Goal: Navigation & Orientation: Find specific page/section

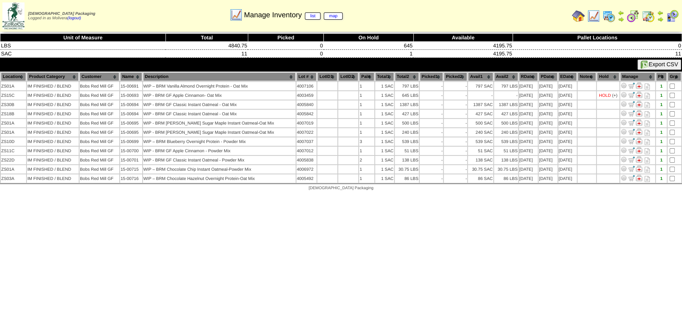
click at [612, 12] on img at bounding box center [609, 16] width 13 height 13
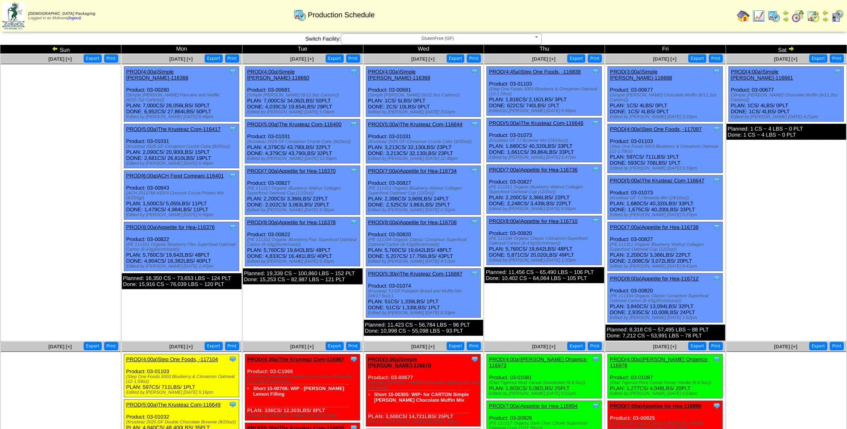
scroll to position [17, 0]
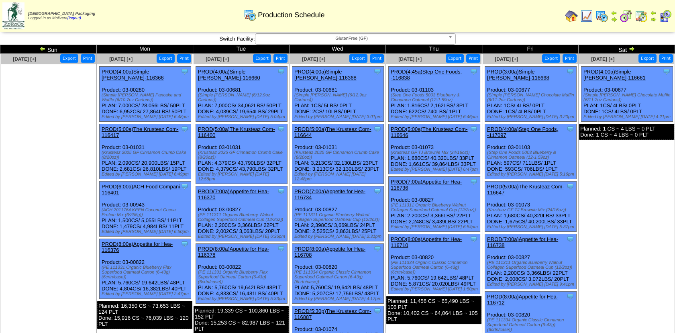
click at [601, 18] on img at bounding box center [602, 16] width 13 height 13
click at [626, 49] on td "Sat" at bounding box center [627, 49] width 96 height 9
click at [634, 50] on img at bounding box center [632, 48] width 6 height 6
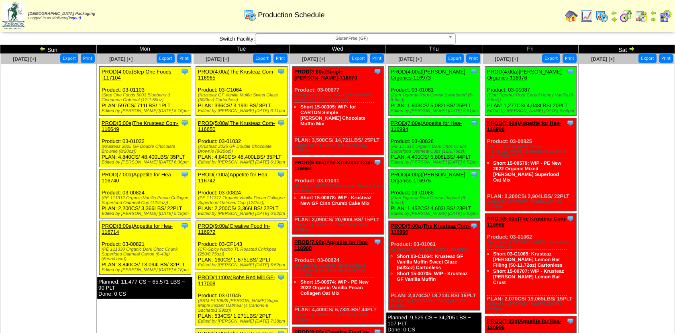
click at [624, 16] on img at bounding box center [626, 16] width 13 height 13
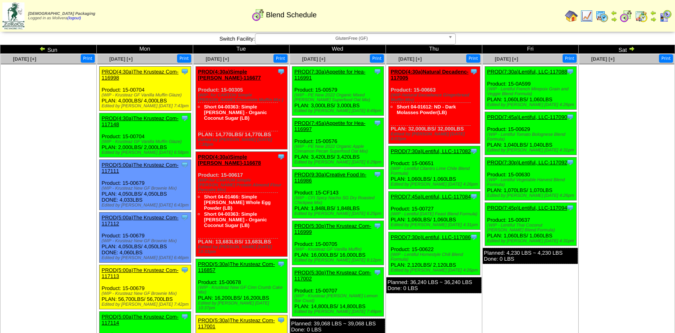
click at [603, 15] on img at bounding box center [602, 16] width 13 height 13
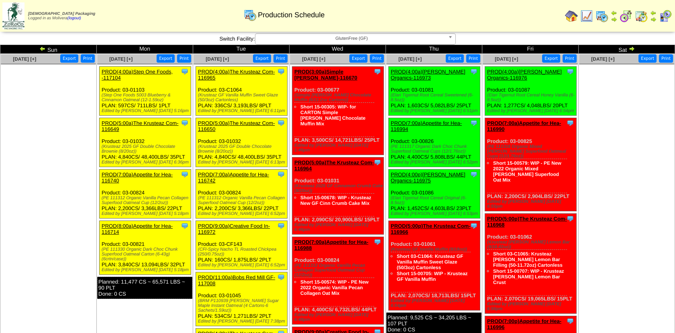
click at [627, 17] on img at bounding box center [626, 16] width 13 height 13
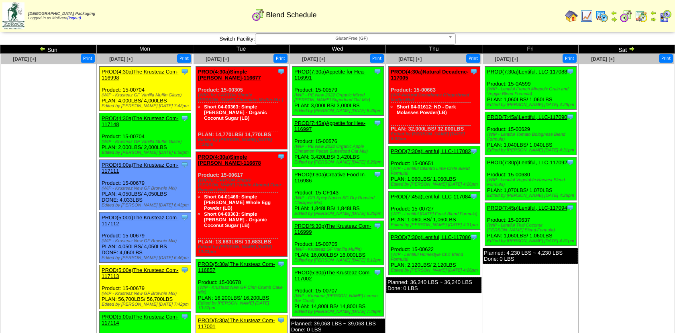
click at [602, 14] on img at bounding box center [602, 16] width 13 height 13
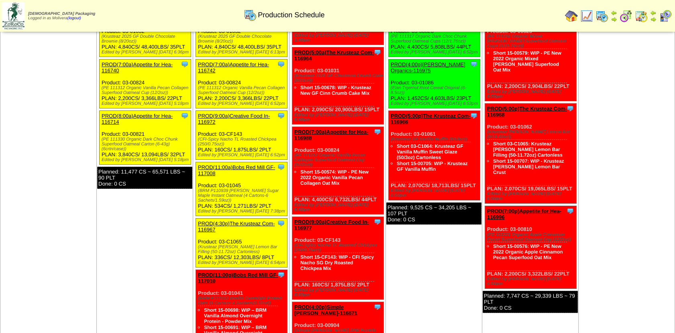
scroll to position [110, 0]
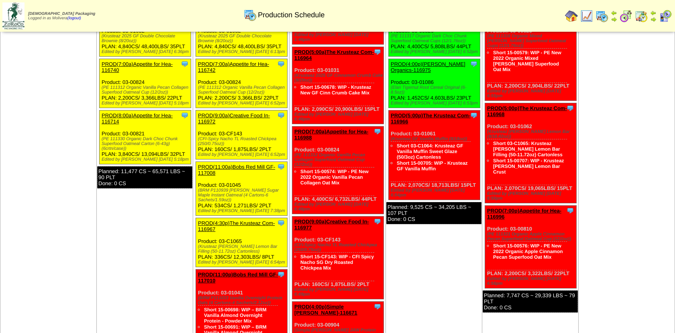
click at [626, 17] on img at bounding box center [626, 16] width 13 height 13
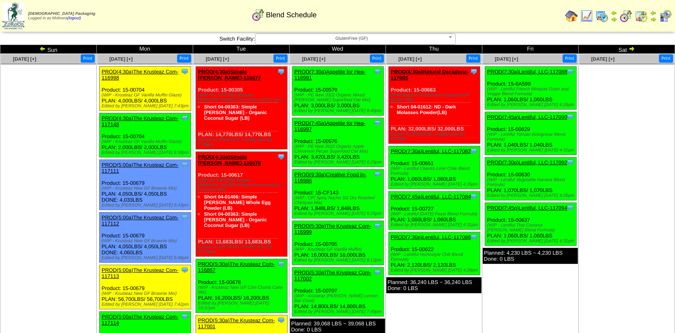
click at [603, 14] on img at bounding box center [602, 16] width 13 height 13
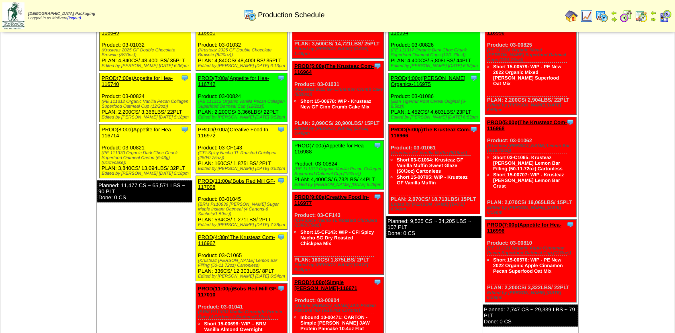
scroll to position [95, 0]
